Goal: Task Accomplishment & Management: Manage account settings

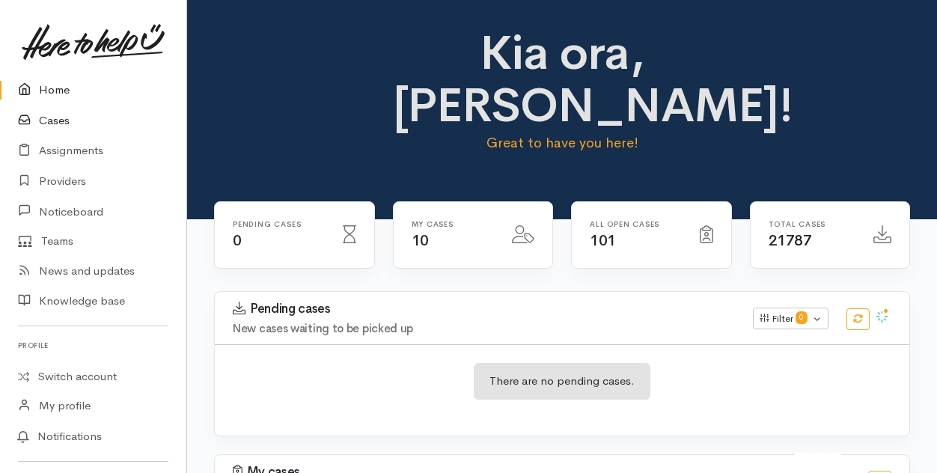
click at [53, 121] on link "Cases" at bounding box center [93, 121] width 186 height 31
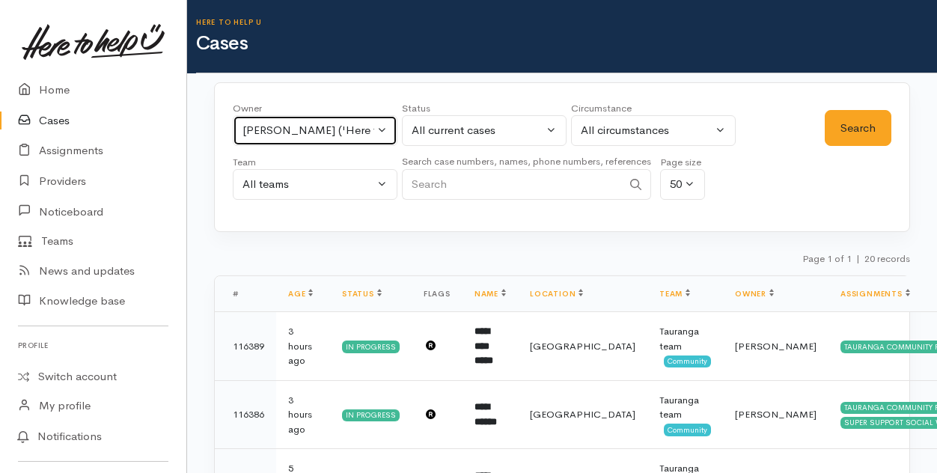
click at [381, 128] on button "Rachel Proctor ('Here to help u')" at bounding box center [315, 130] width 165 height 31
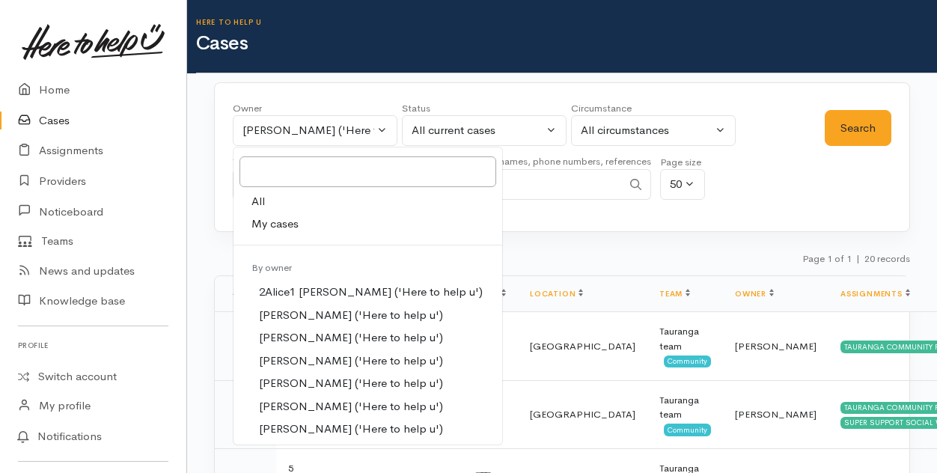
click at [280, 222] on span "My cases" at bounding box center [274, 224] width 47 height 17
select select "205"
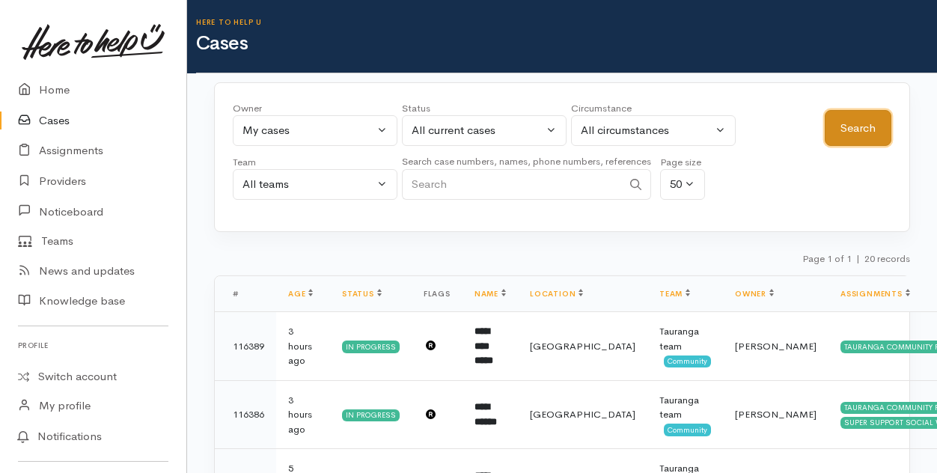
click at [867, 126] on button "Search" at bounding box center [858, 128] width 67 height 37
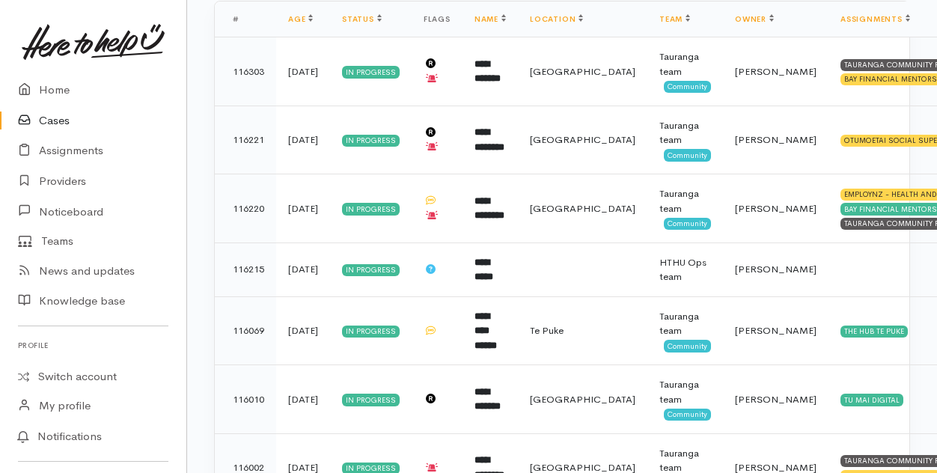
scroll to position [189, 0]
